Goal: Information Seeking & Learning: Learn about a topic

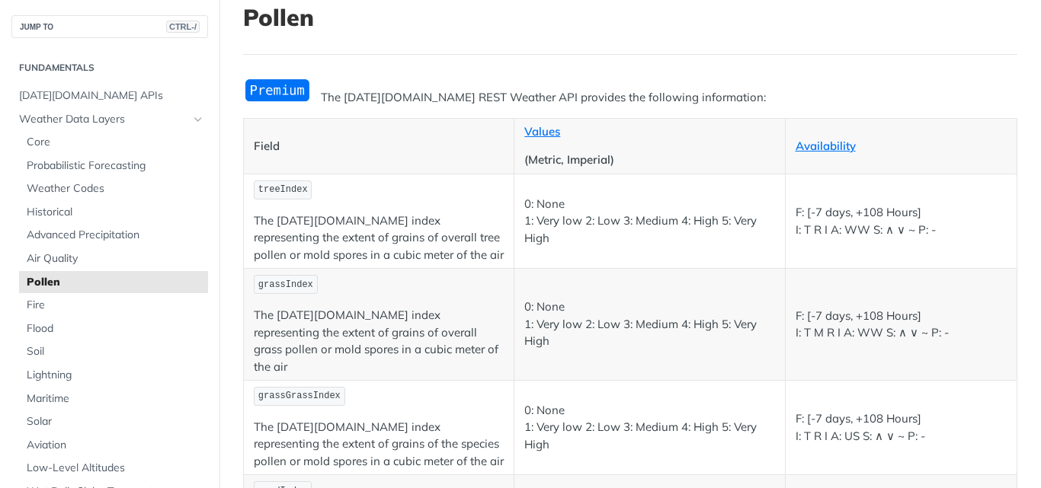
scroll to position [103, 0]
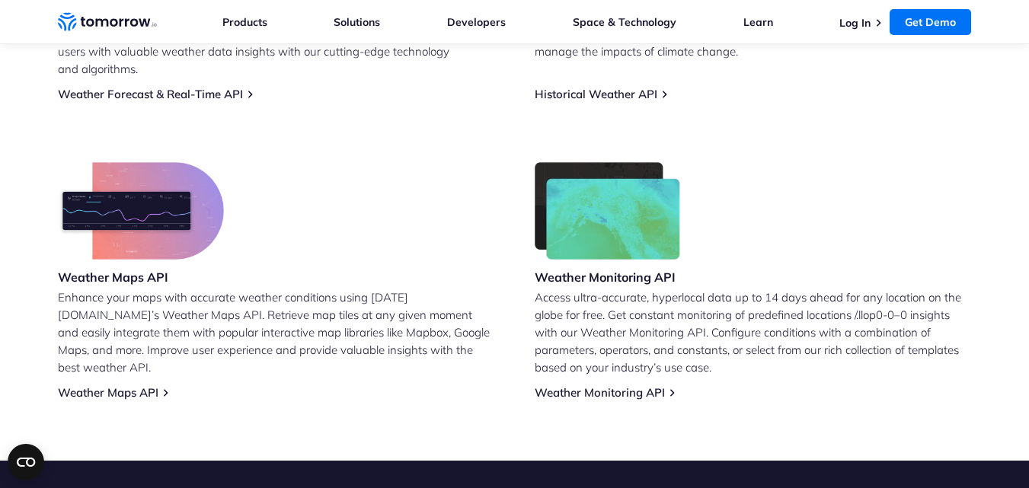
scroll to position [1280, 0]
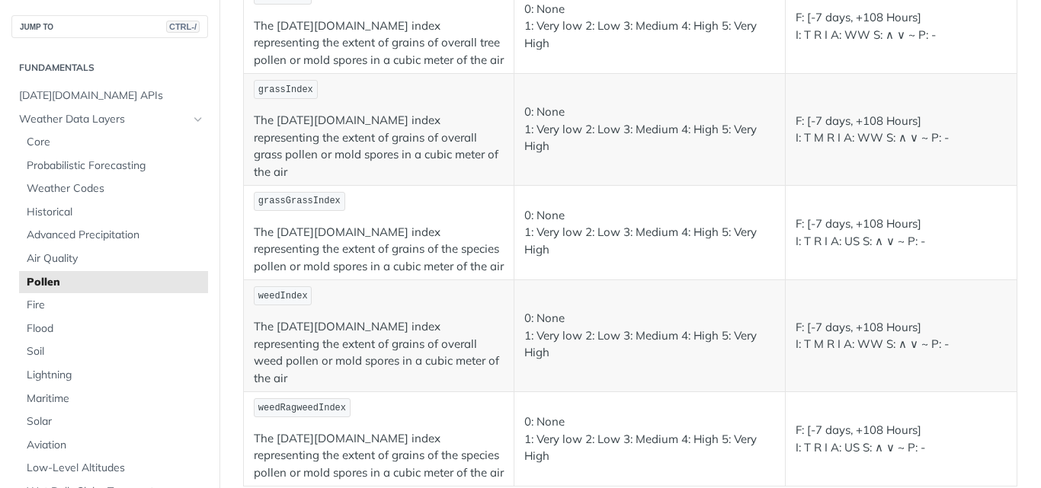
scroll to position [753, 0]
